Goal: Task Accomplishment & Management: Complete application form

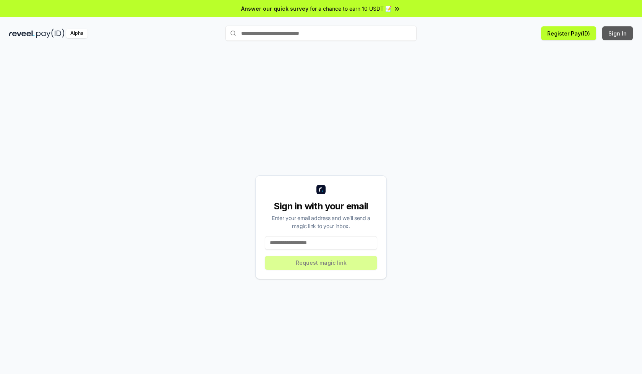
click at [618, 33] on button "Sign In" at bounding box center [618, 33] width 31 height 14
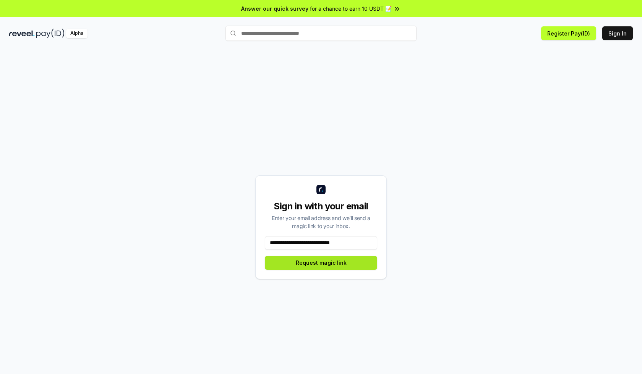
type input "**********"
click at [321, 263] on button "Request magic link" at bounding box center [321, 263] width 112 height 14
